Goal: Task Accomplishment & Management: Manage account settings

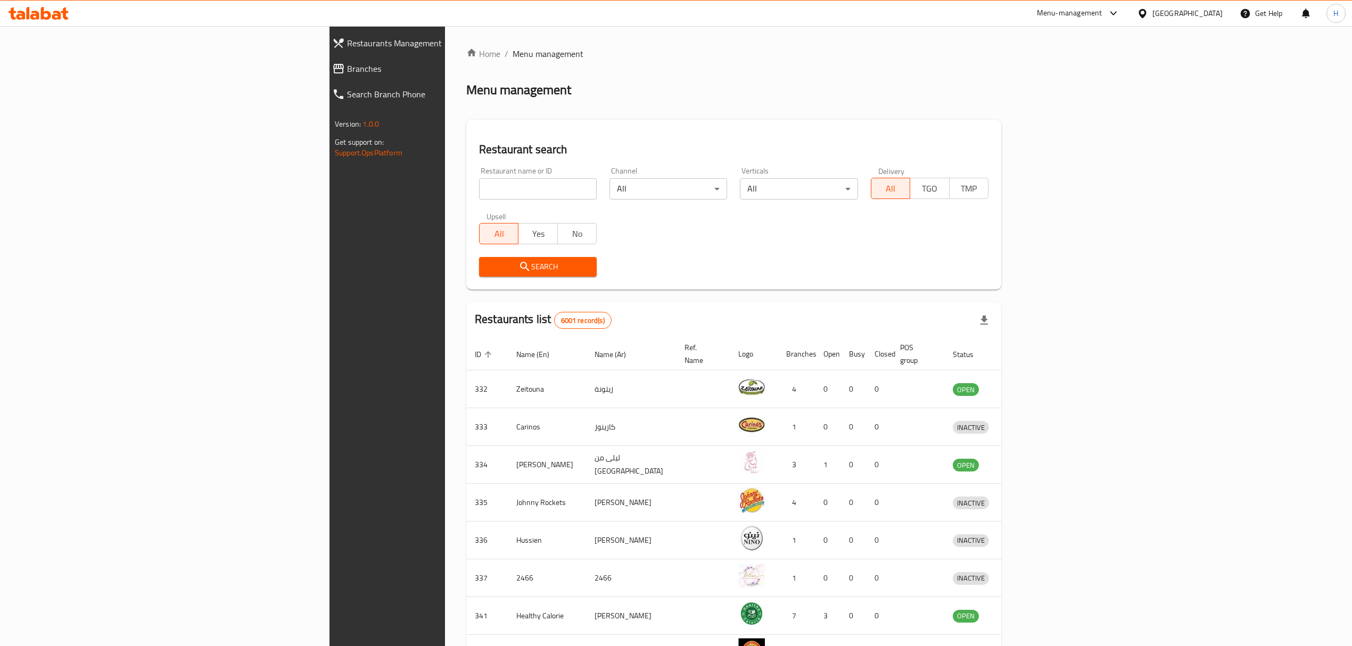
click at [479, 199] on input "search" at bounding box center [538, 188] width 118 height 21
type input "bab al"
click button "Search" at bounding box center [538, 267] width 118 height 20
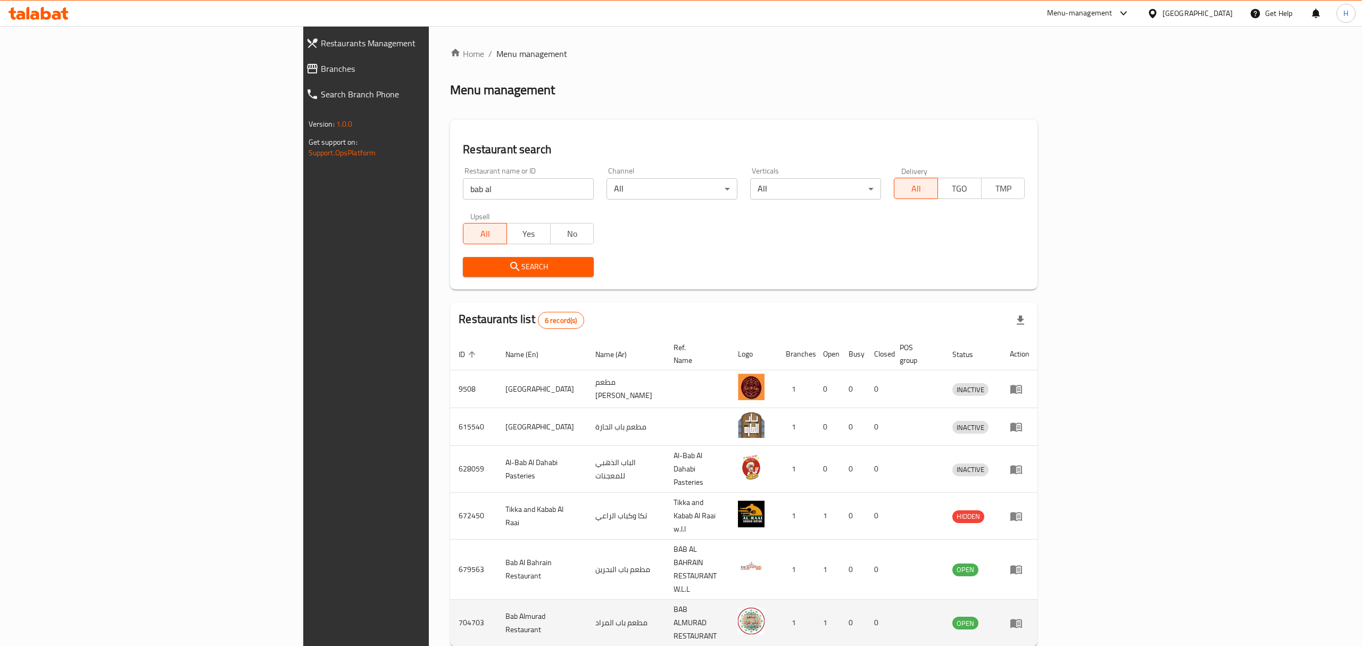
click at [1021, 622] on icon "enhanced table" at bounding box center [1019, 624] width 4 height 4
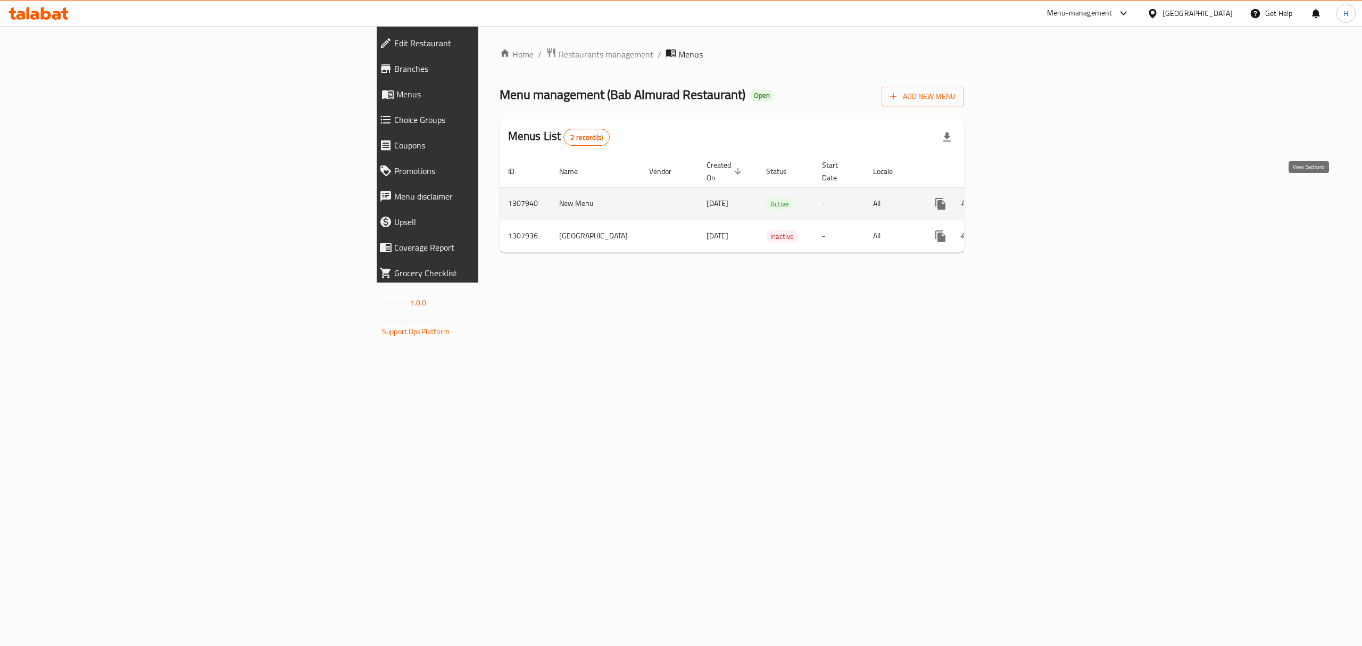
click at [1024, 197] on icon "enhanced table" at bounding box center [1017, 203] width 13 height 13
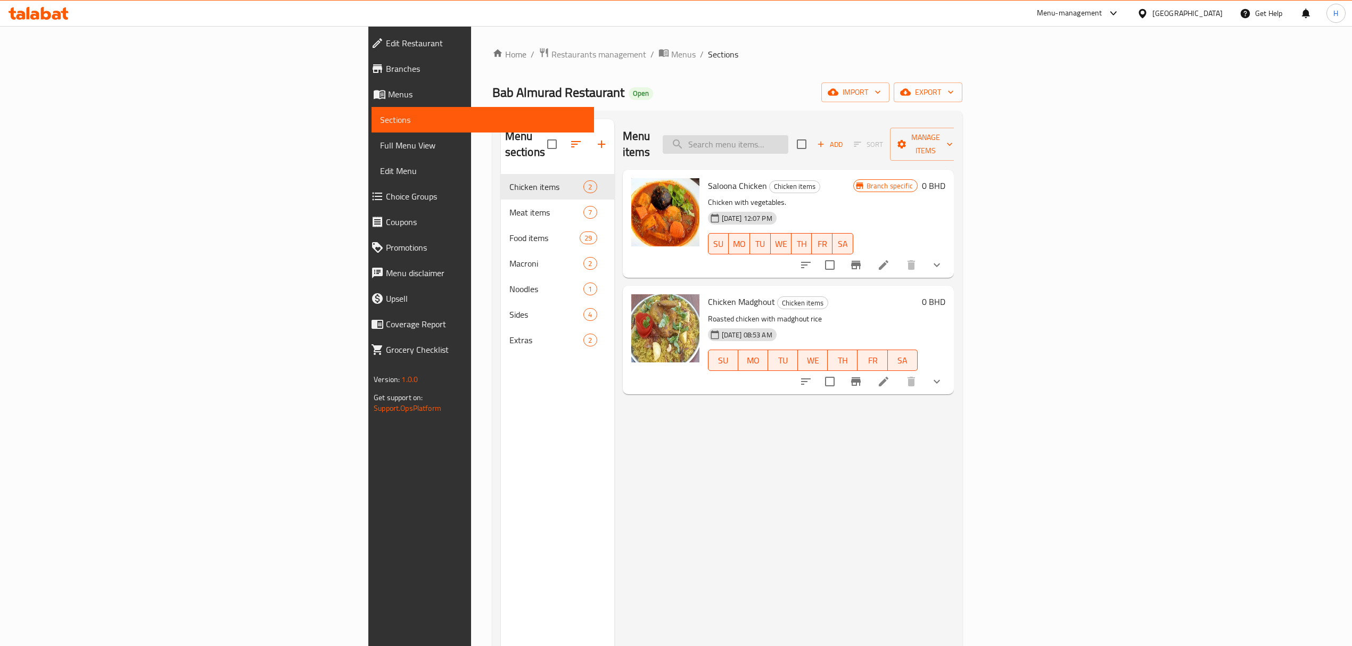
click at [788, 135] on input "search" at bounding box center [726, 144] width 126 height 19
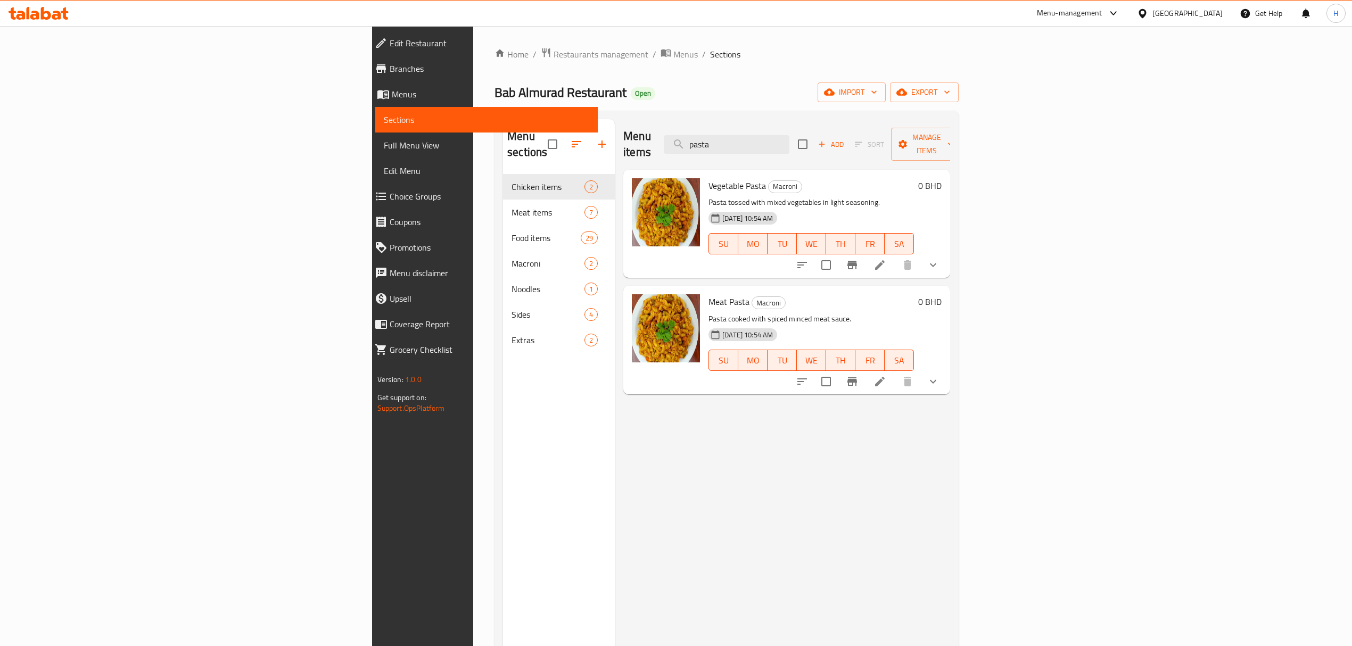
type input "pasta"
click at [886, 259] on icon at bounding box center [879, 265] width 13 height 13
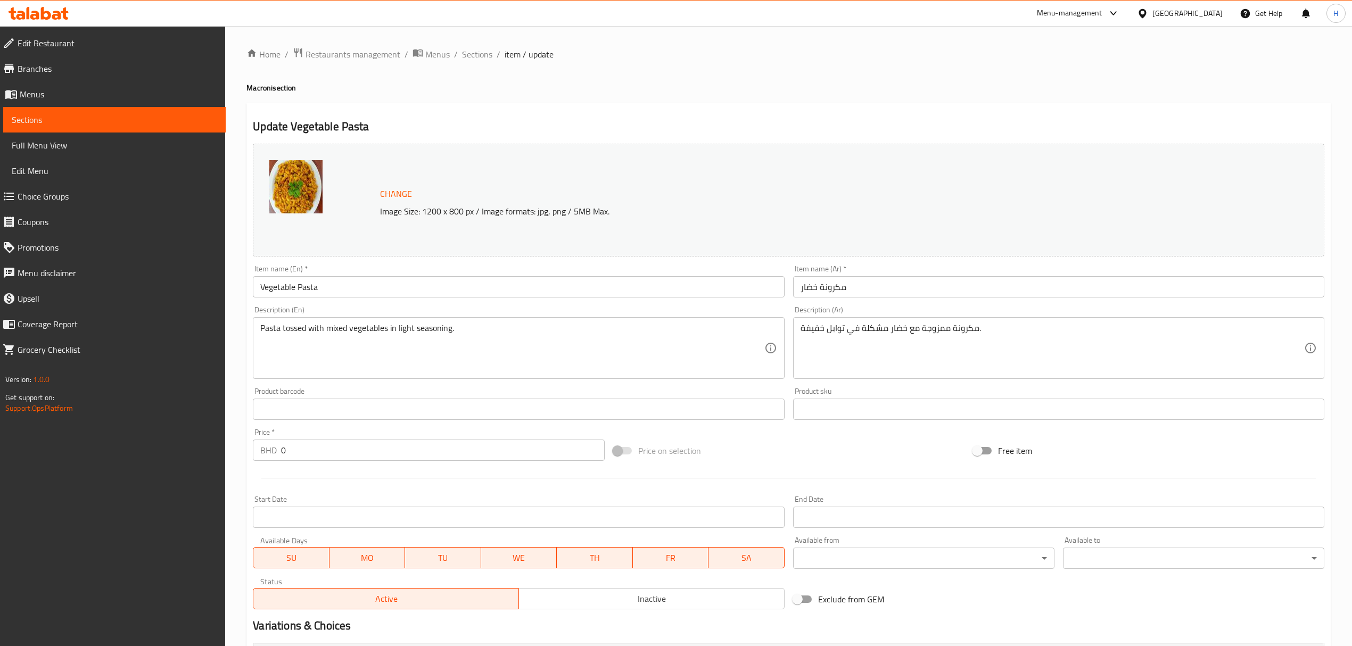
click at [326, 279] on div "Home / Restaurants management / Menus / Sections / item / update Macroni sectio…" at bounding box center [788, 408] width 1084 height 723
drag, startPoint x: 362, startPoint y: 296, endPoint x: 562, endPoint y: 288, distance: 199.7
click at [557, 288] on input "Vegetable Pasta" at bounding box center [518, 286] width 531 height 21
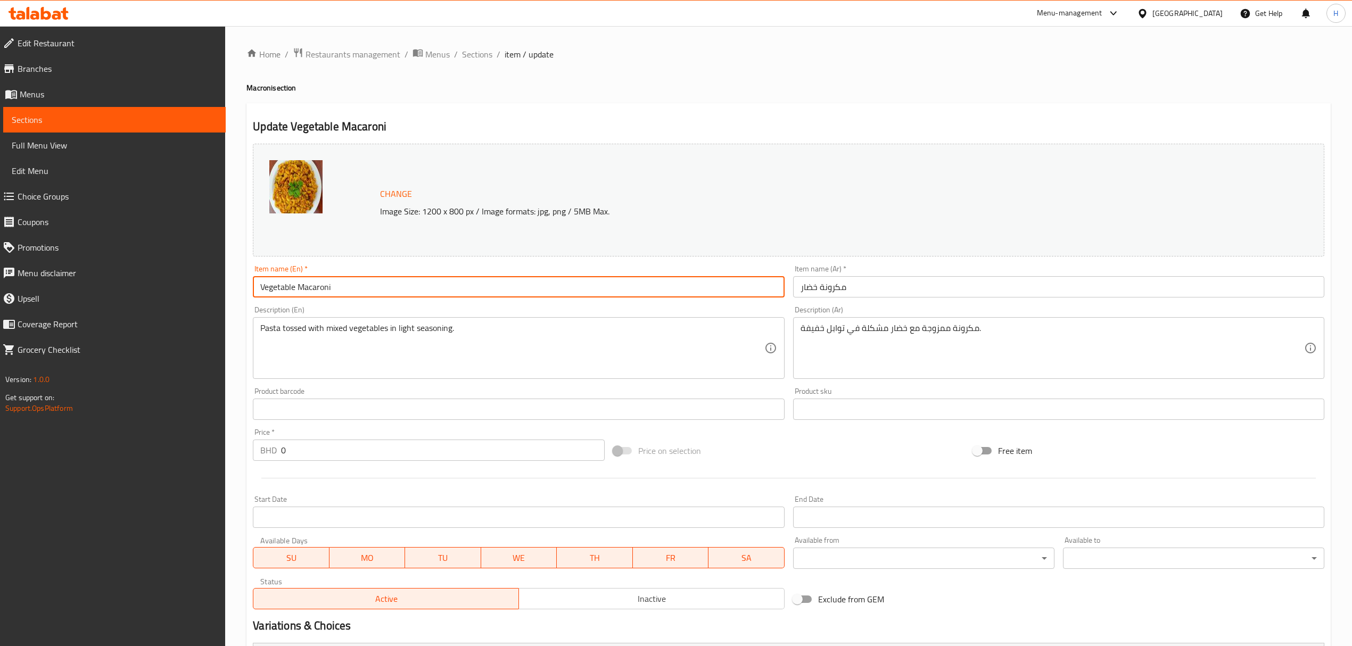
type input "Vegetable Macaroni"
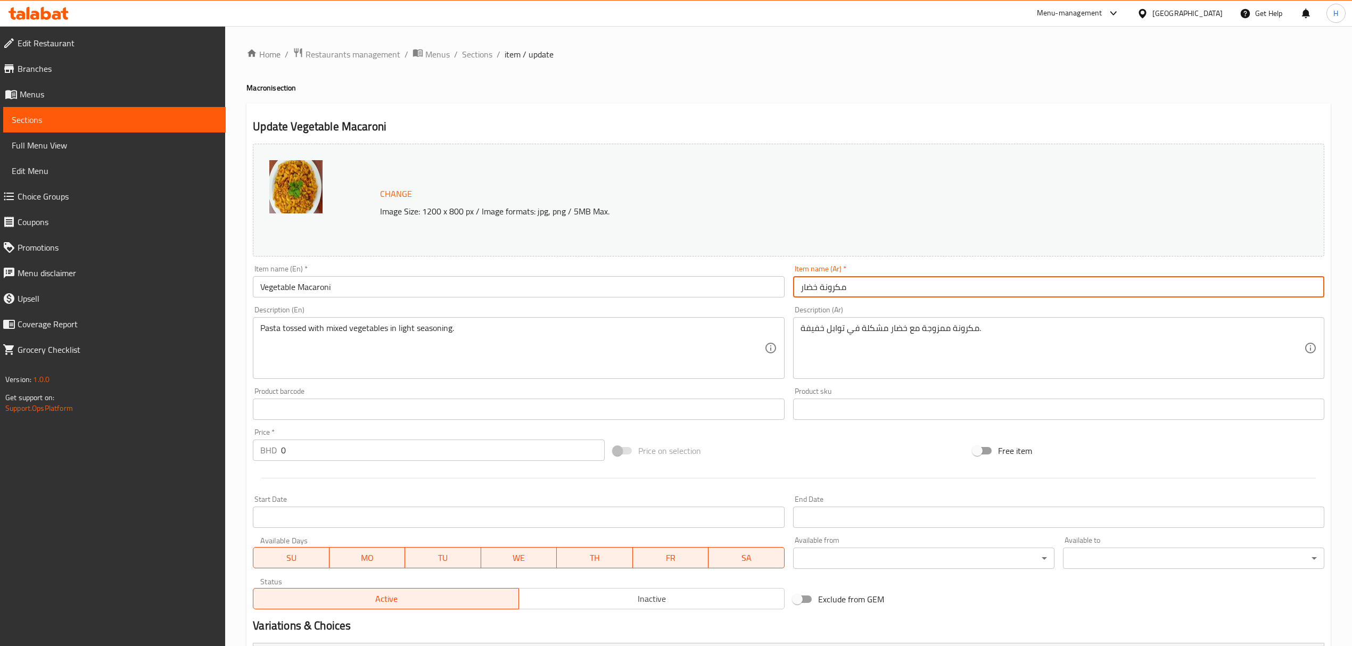
click at [815, 292] on input "مكرونة خضار" at bounding box center [1058, 286] width 531 height 21
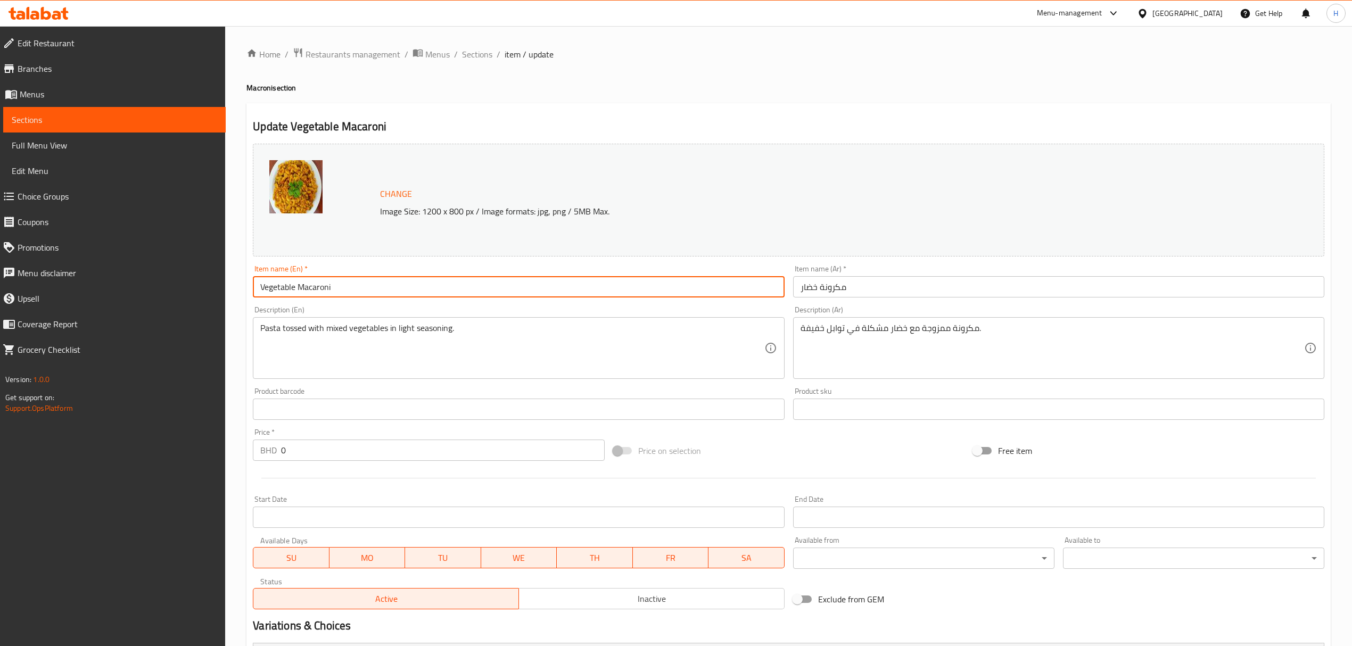
drag, startPoint x: 337, startPoint y: 288, endPoint x: 299, endPoint y: 288, distance: 38.3
click at [299, 288] on input "Vegetable Macaroni" at bounding box center [518, 286] width 531 height 21
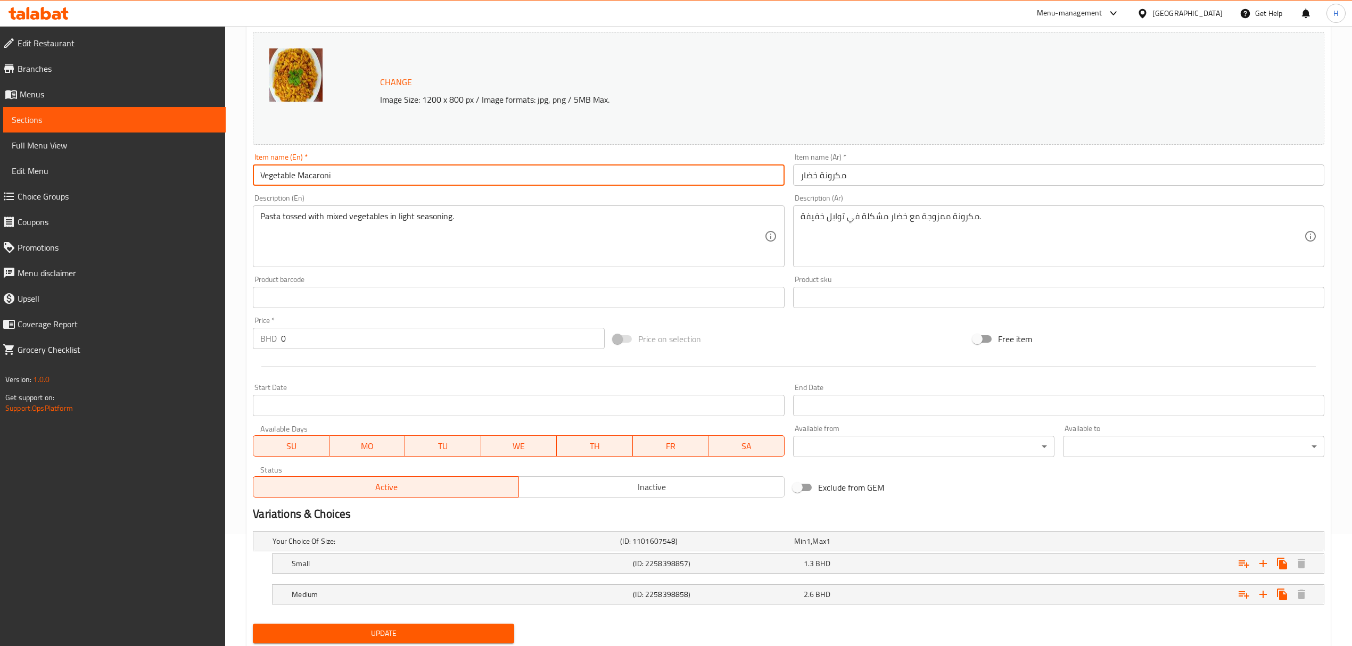
scroll to position [146, 0]
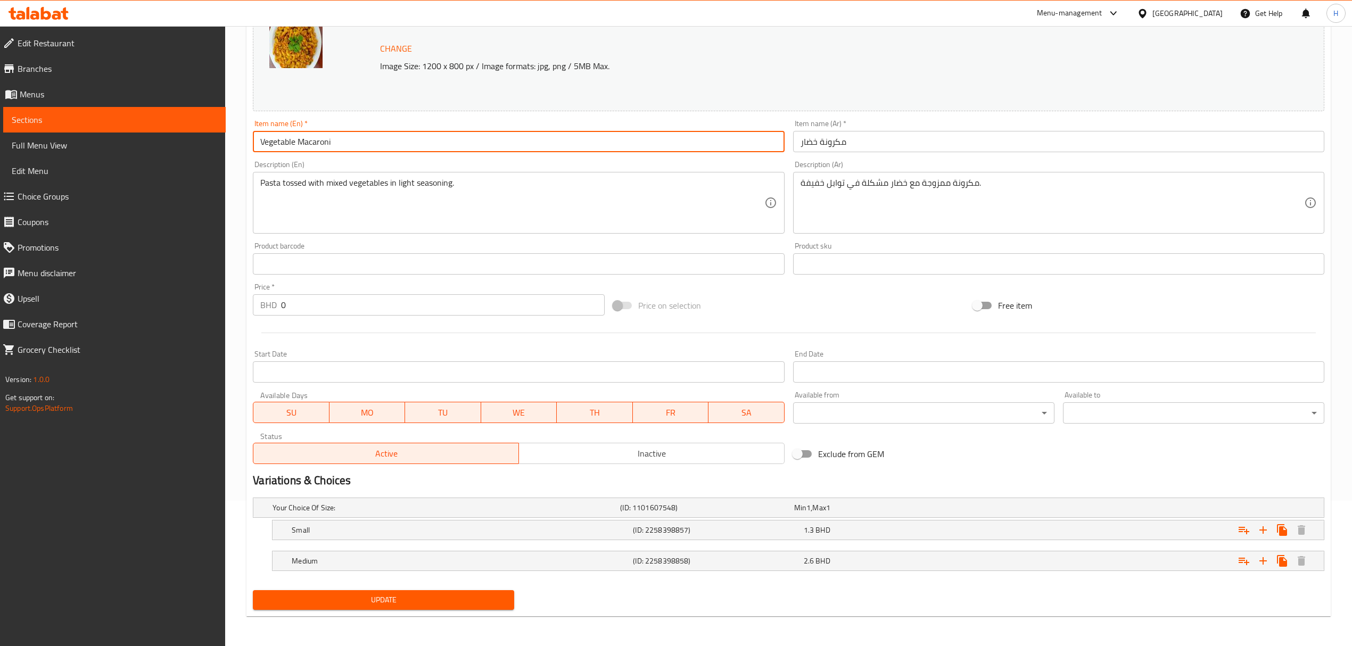
click at [399, 598] on span "Update" at bounding box center [383, 599] width 244 height 13
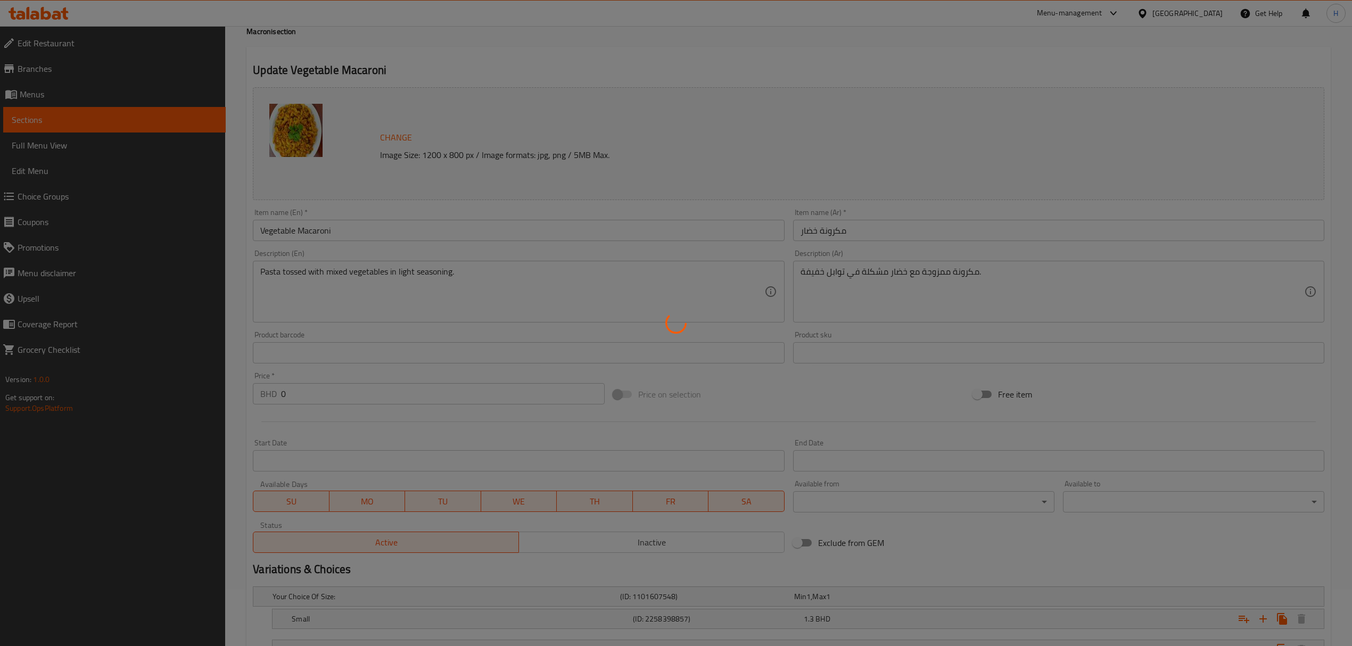
scroll to position [0, 0]
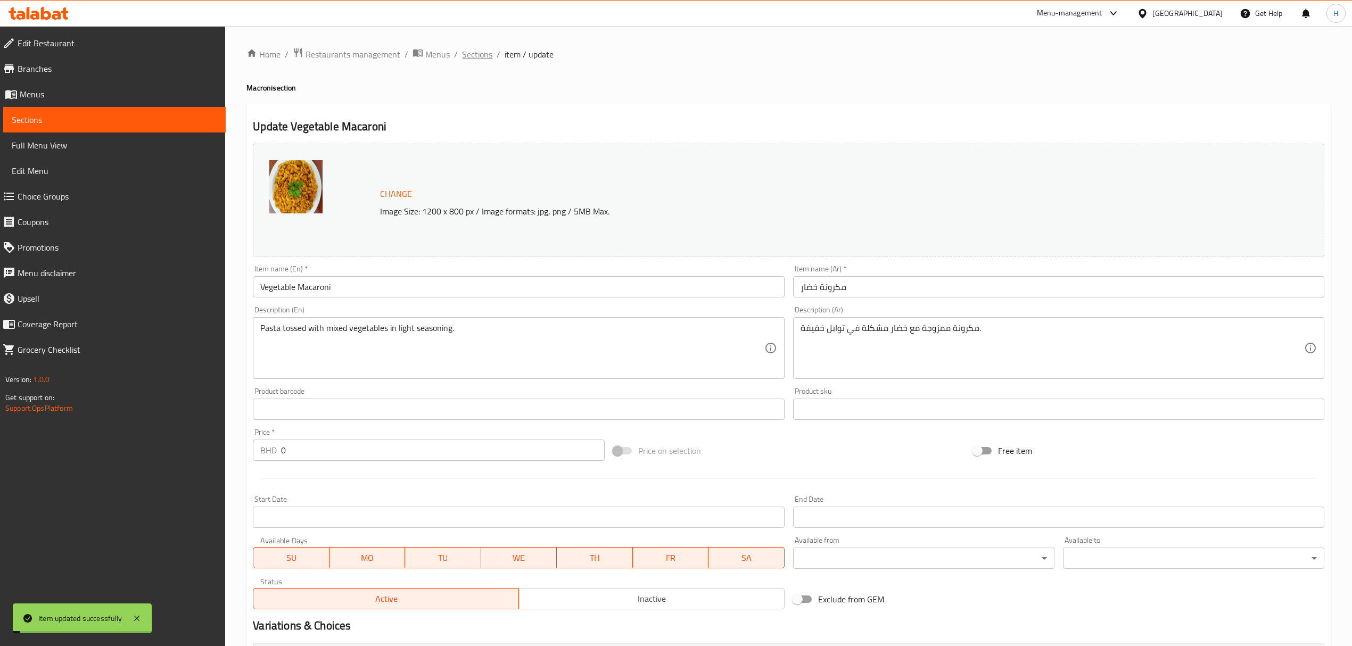
click at [467, 48] on span "Sections" at bounding box center [477, 54] width 30 height 13
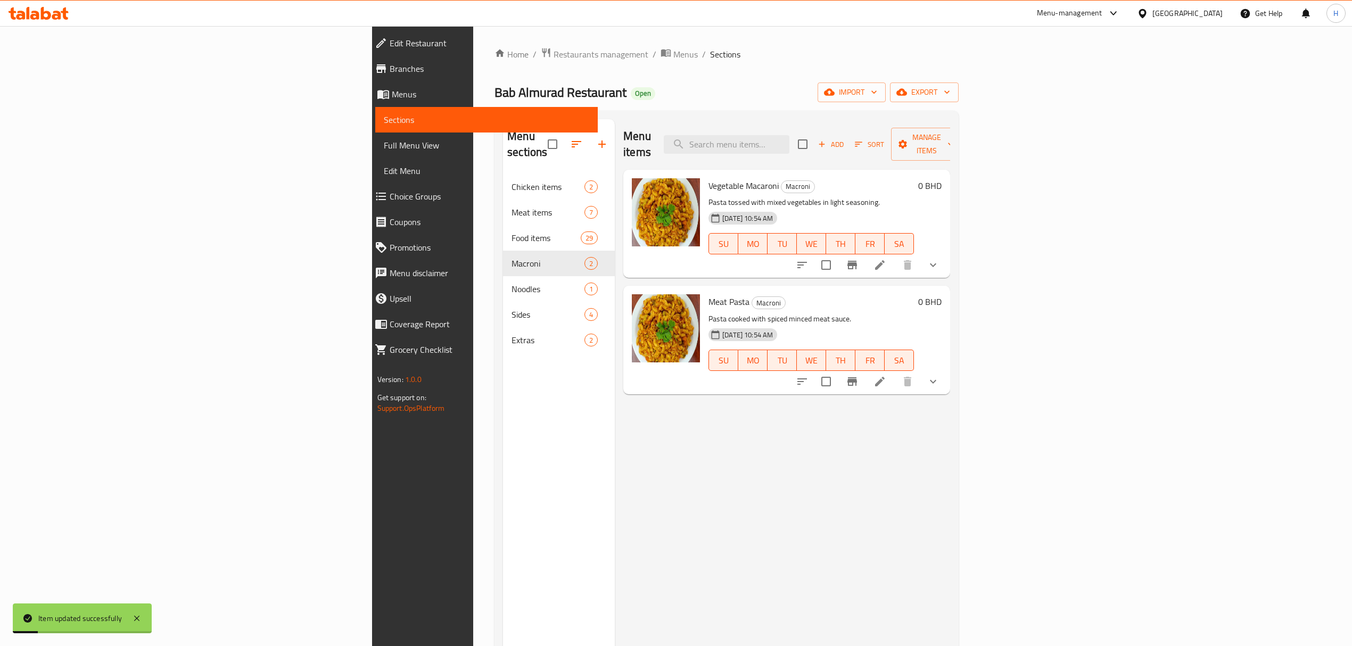
click at [886, 375] on icon at bounding box center [879, 381] width 13 height 13
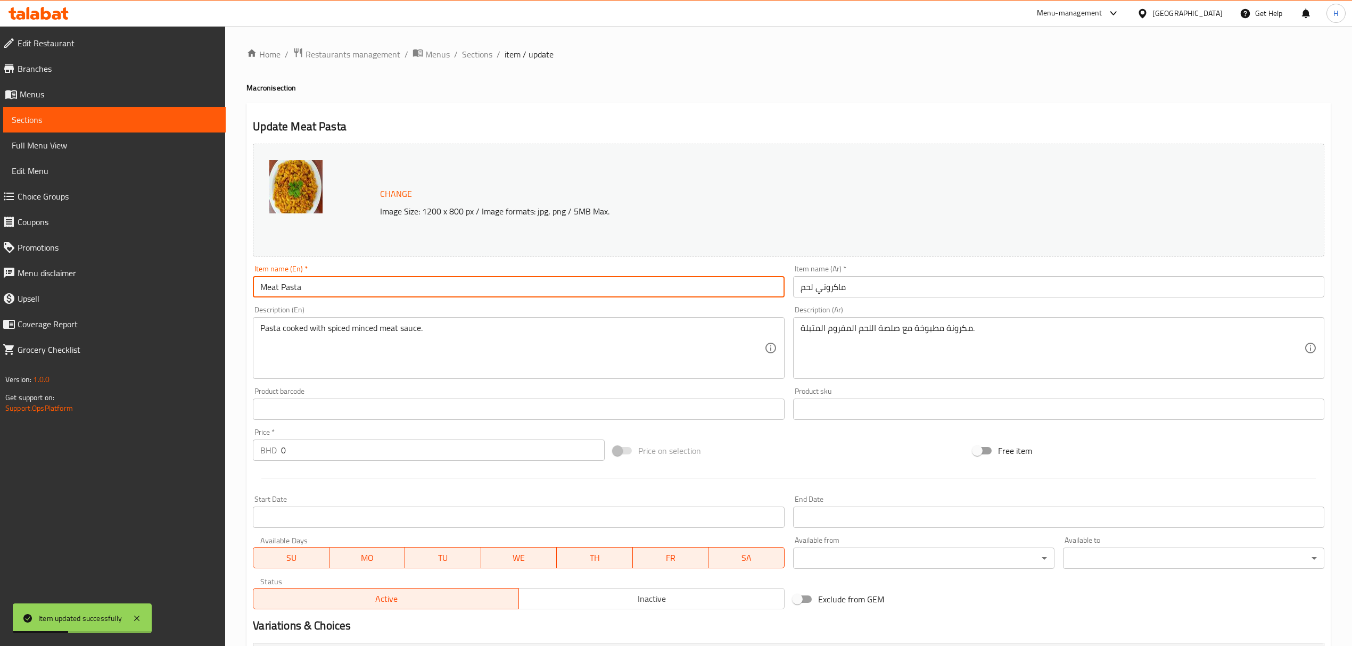
drag, startPoint x: 280, startPoint y: 288, endPoint x: 494, endPoint y: 299, distance: 214.2
click at [494, 299] on div "Item name (En)   * Meat Pasta Item name (En) *" at bounding box center [519, 281] width 540 height 41
paste input "Macaroni"
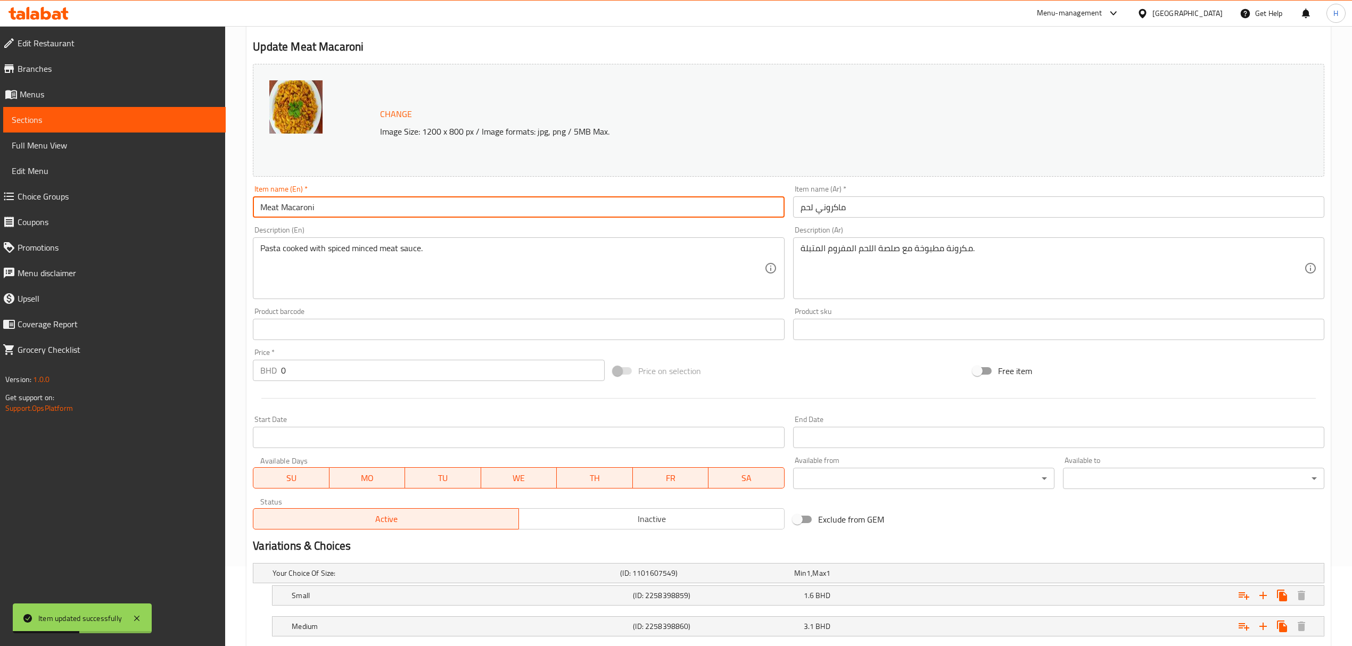
scroll to position [146, 0]
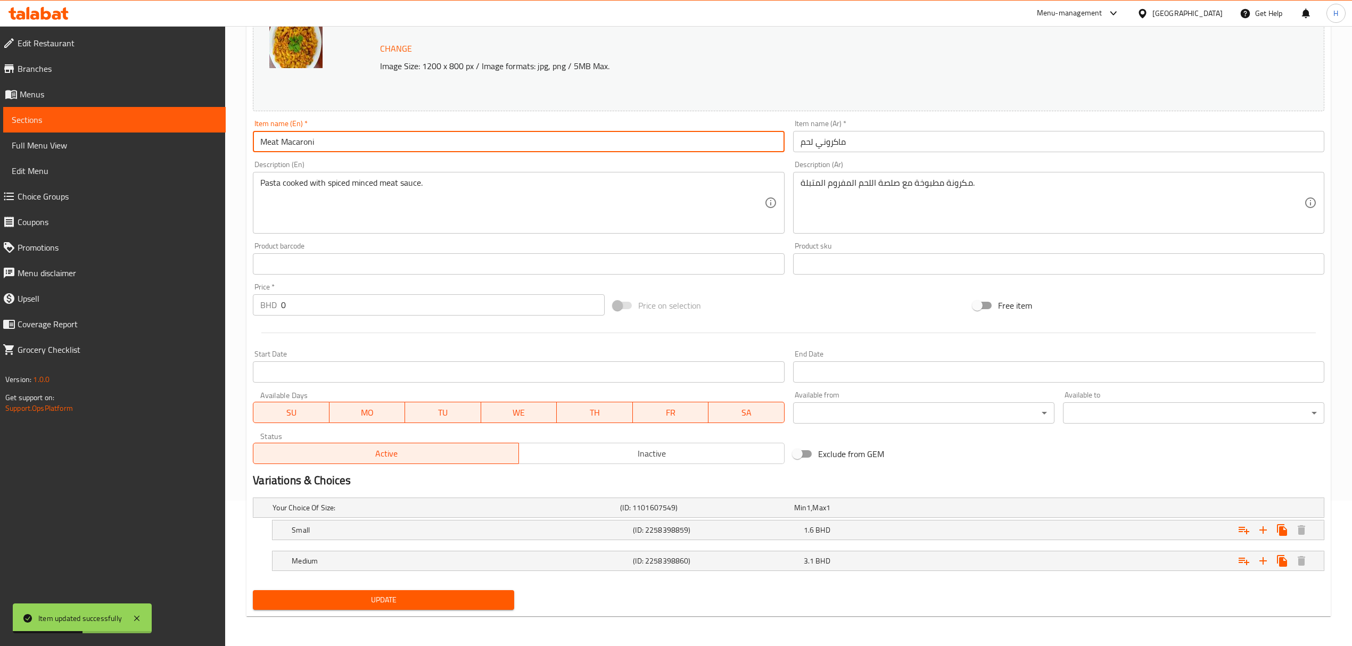
type input "Meat Macaroni"
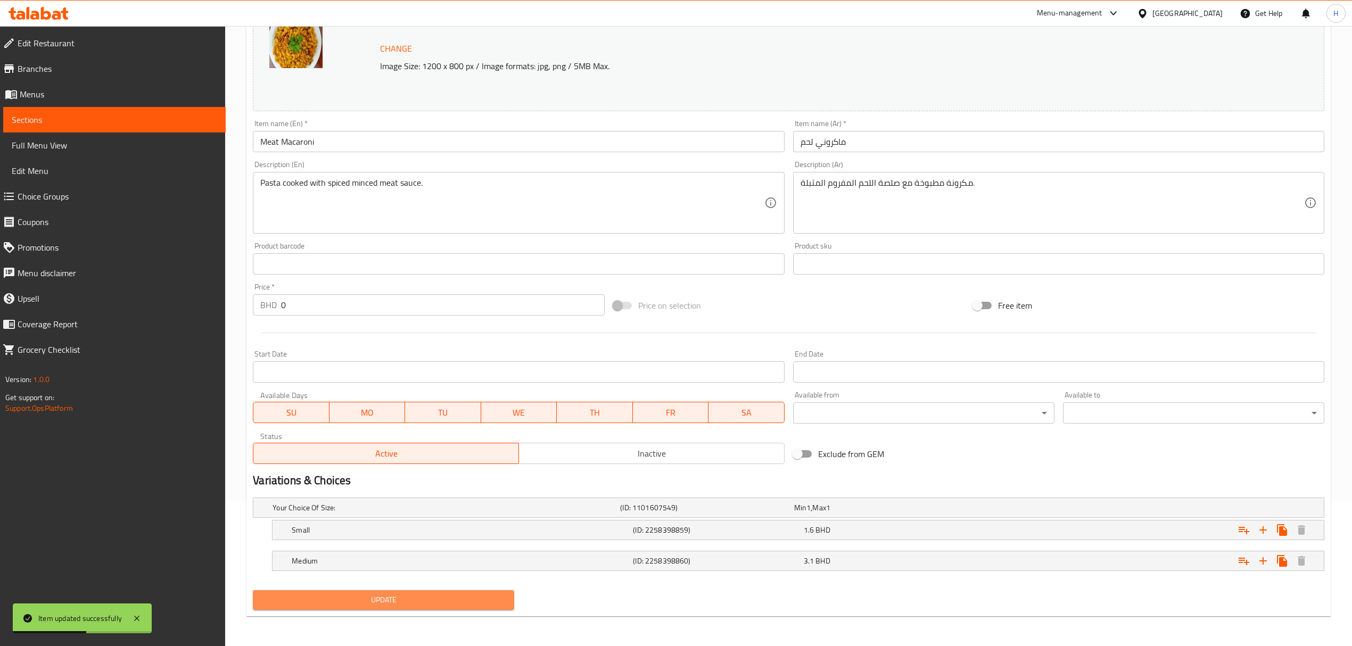
click at [451, 605] on span "Update" at bounding box center [383, 599] width 244 height 13
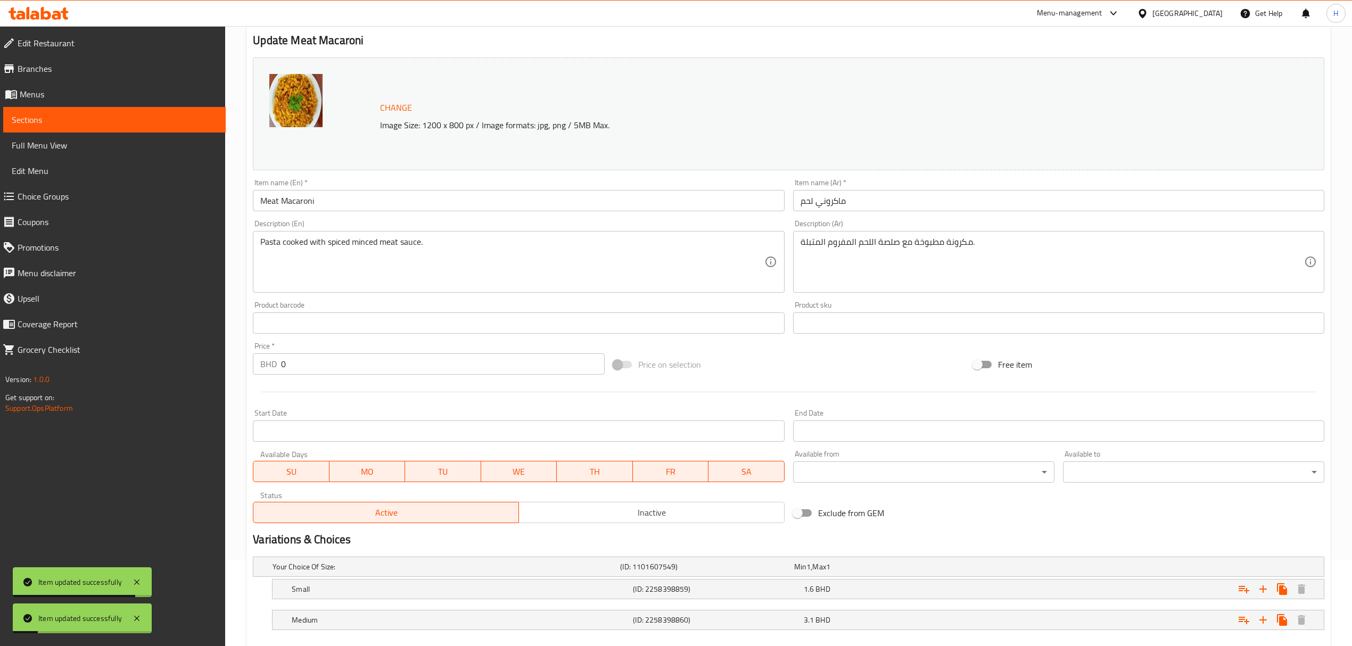
scroll to position [0, 0]
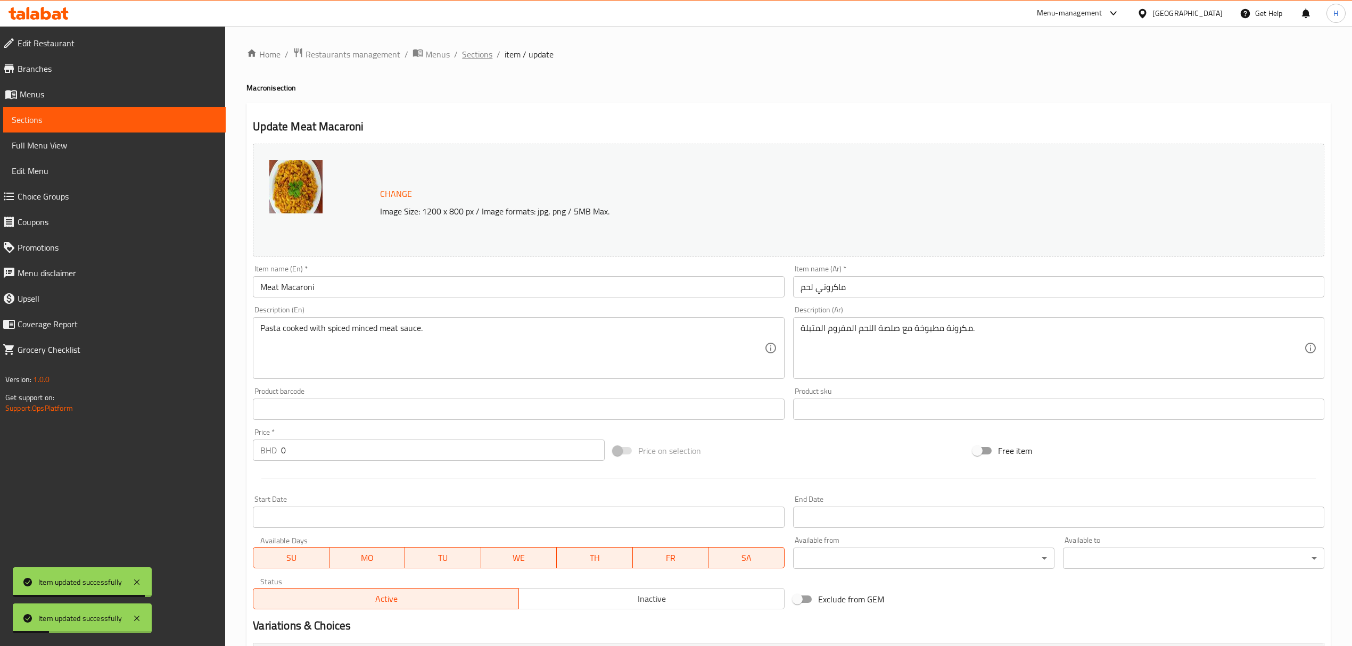
click at [487, 49] on span "Sections" at bounding box center [477, 54] width 30 height 13
